Goal: Transaction & Acquisition: Purchase product/service

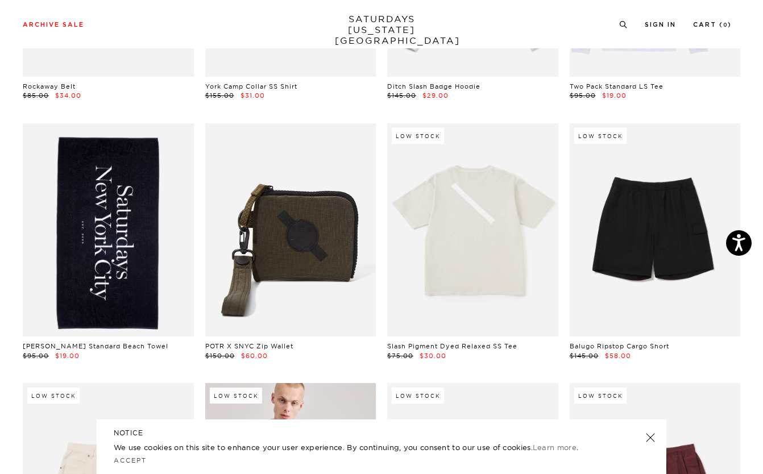
scroll to position [1077, 0]
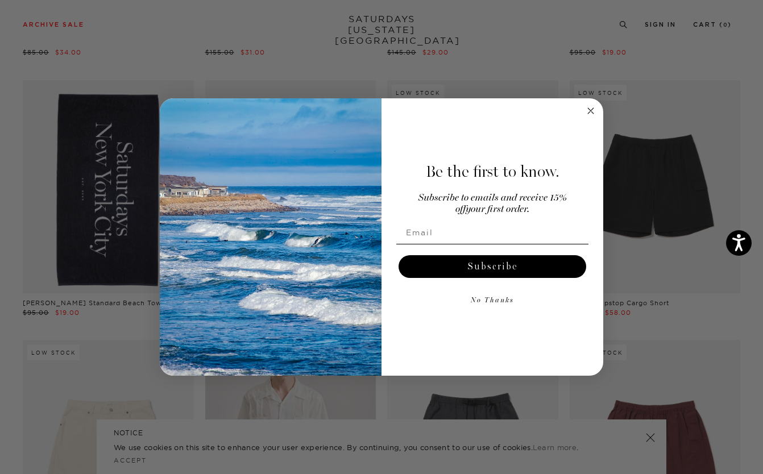
click at [590, 111] on icon "Close dialog" at bounding box center [591, 111] width 6 height 6
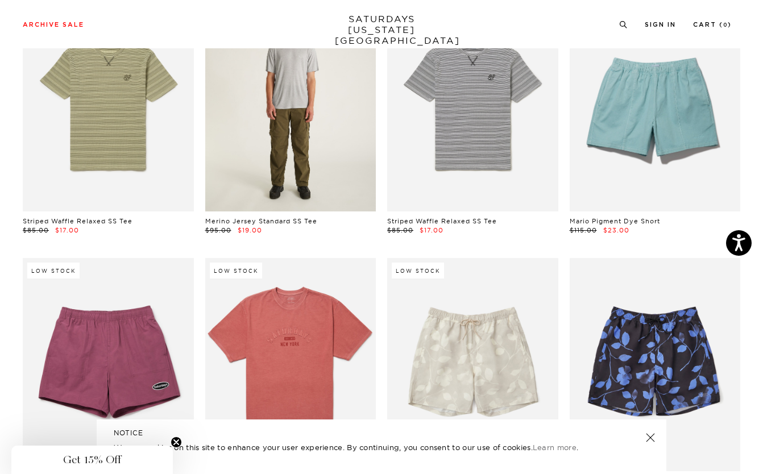
scroll to position [4033, 0]
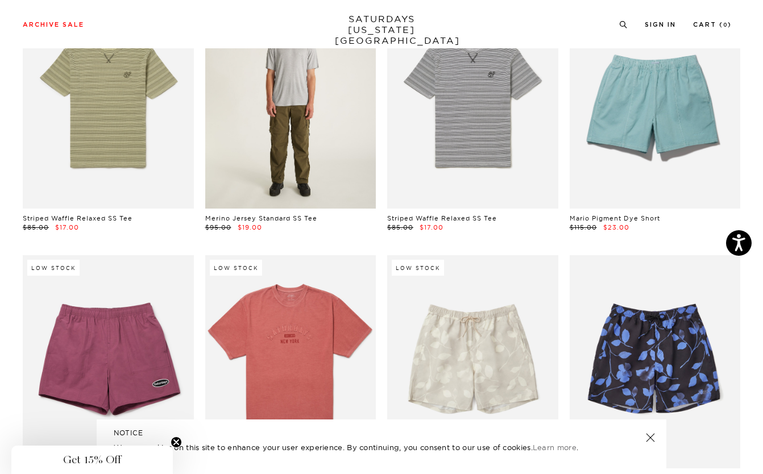
click at [306, 141] on link at bounding box center [290, 102] width 171 height 214
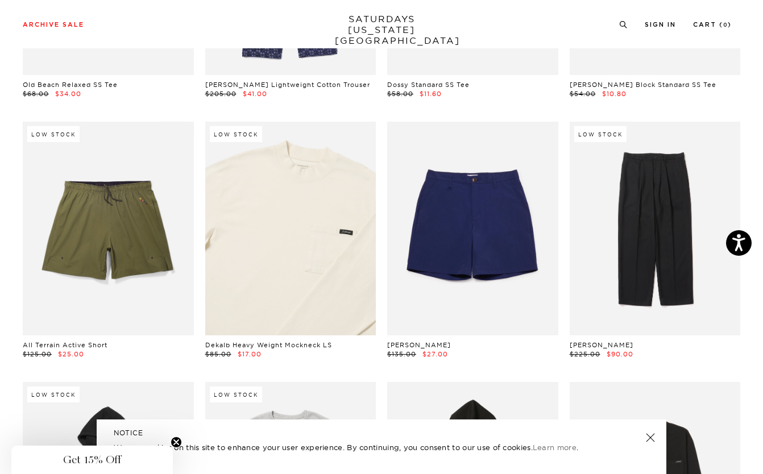
scroll to position [4714, 0]
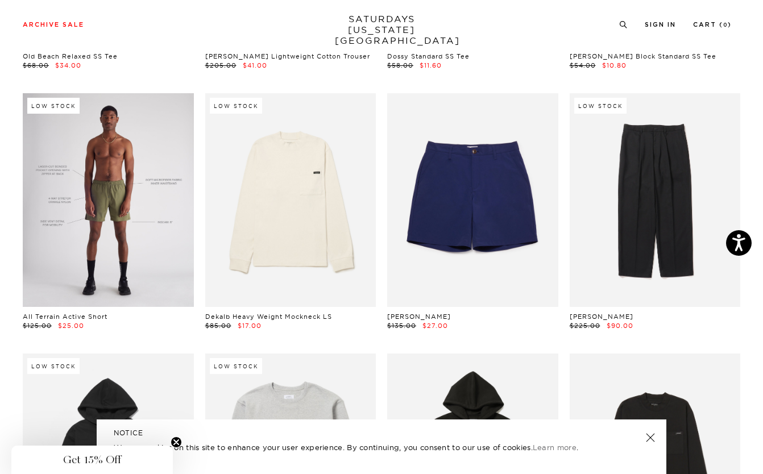
click at [130, 174] on link at bounding box center [108, 200] width 171 height 214
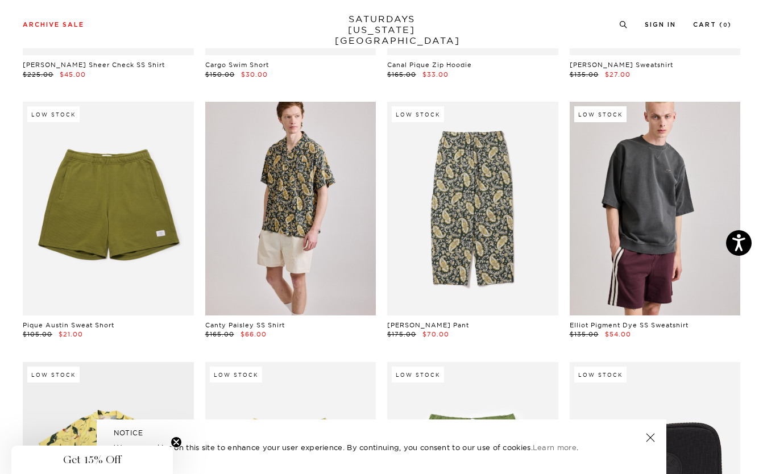
scroll to position [5965, 0]
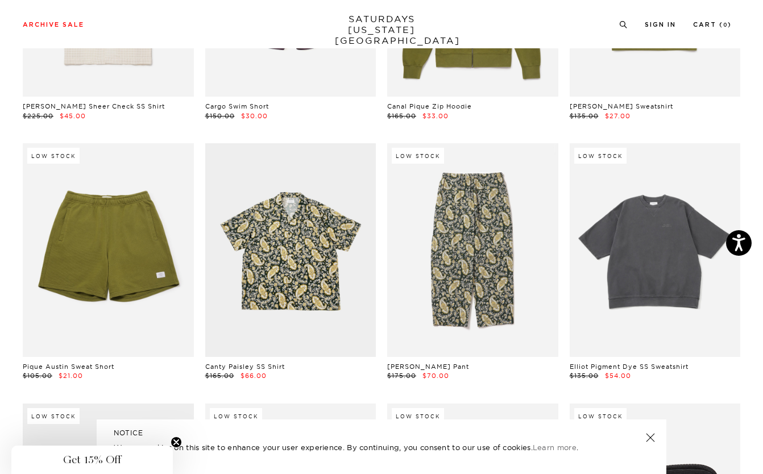
click at [684, 227] on link at bounding box center [654, 250] width 171 height 214
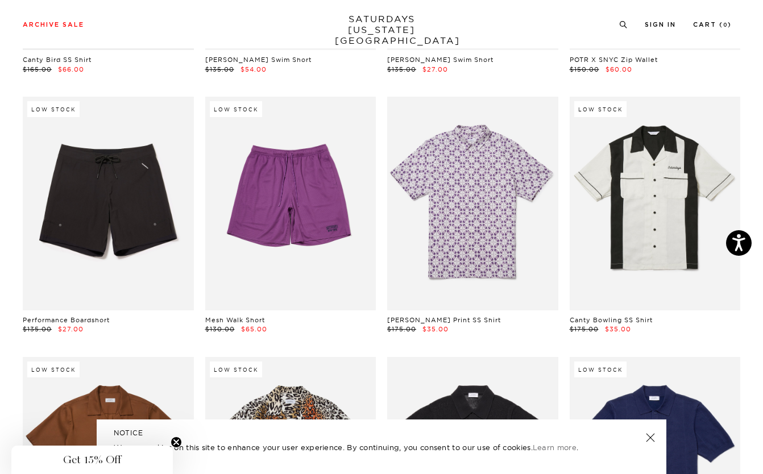
scroll to position [6533, 0]
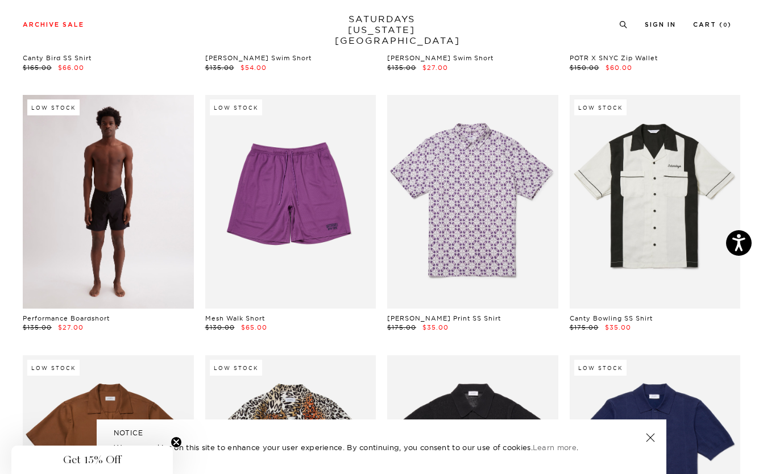
click at [120, 177] on link at bounding box center [108, 202] width 171 height 214
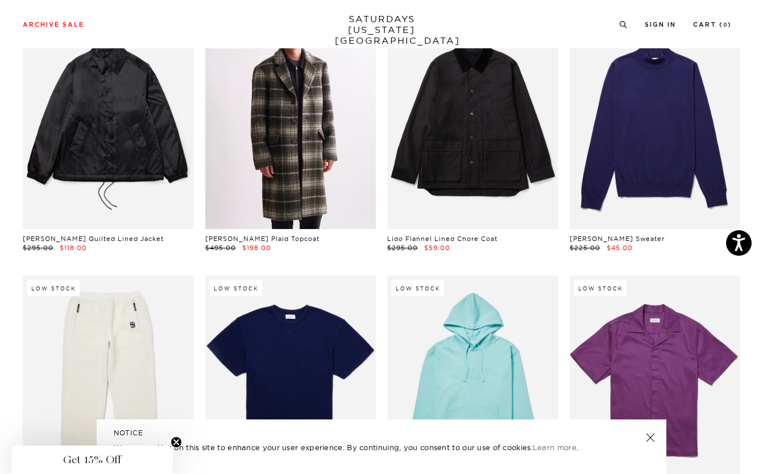
scroll to position [9374, 0]
